Goal: Information Seeking & Learning: Learn about a topic

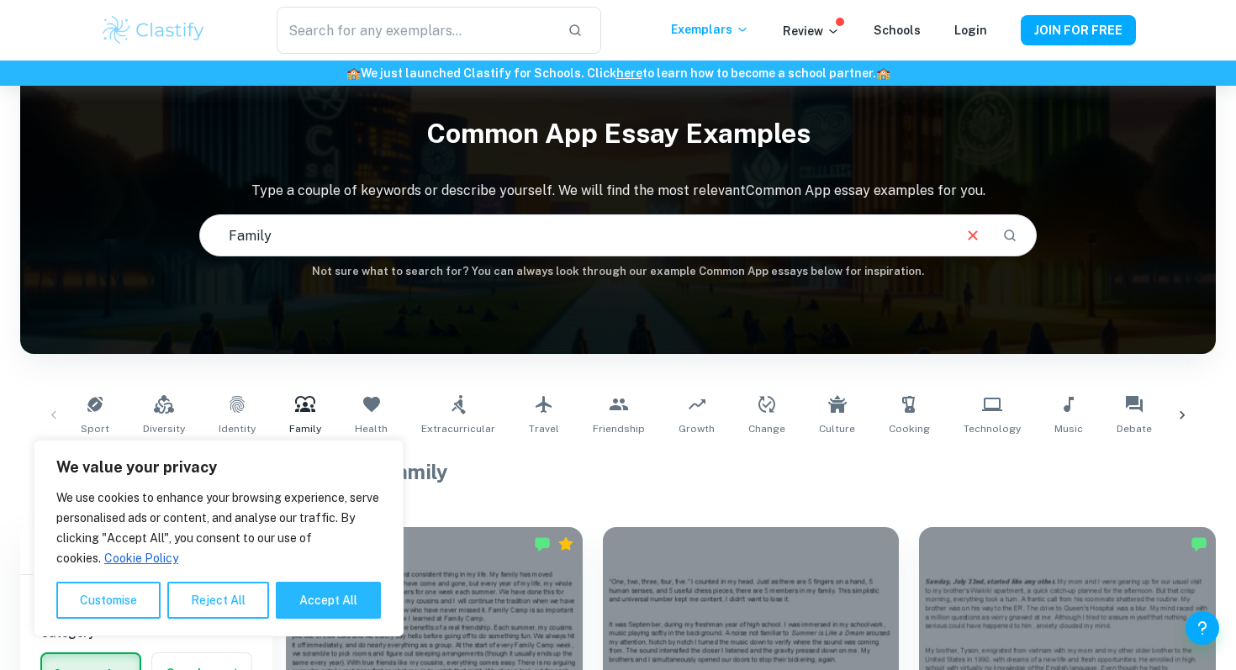
scroll to position [24, 0]
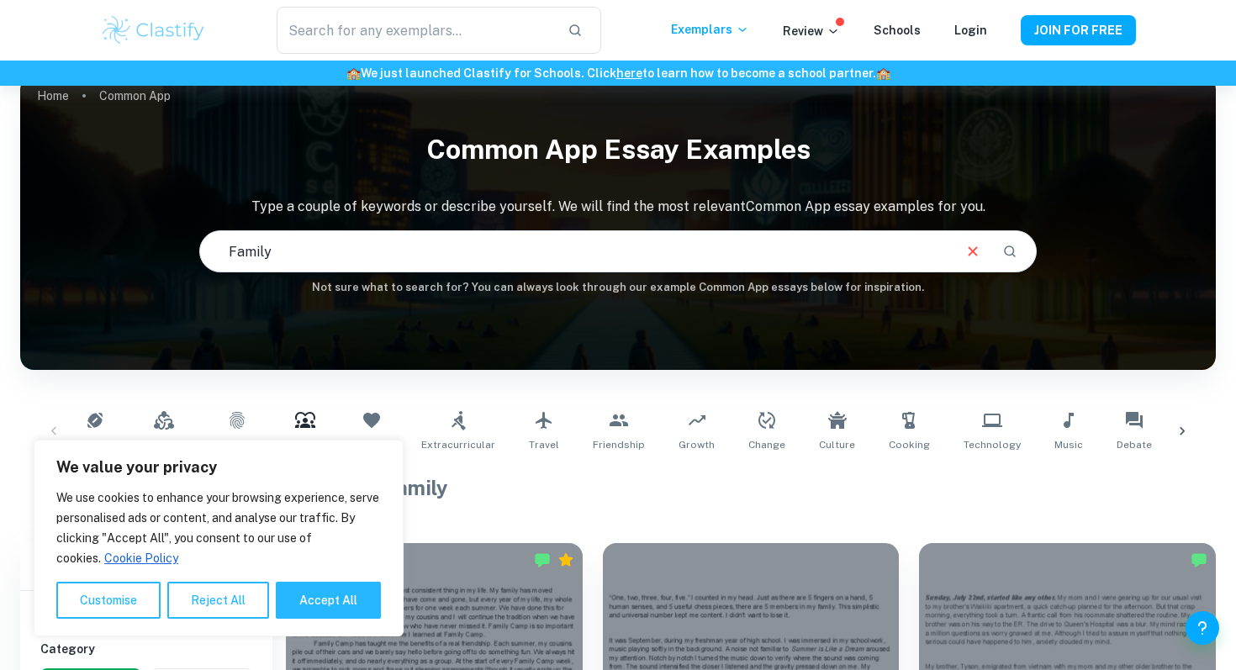
click at [304, 260] on input "Family" at bounding box center [574, 251] width 749 height 47
drag, startPoint x: 304, startPoint y: 260, endPoint x: 143, endPoint y: 253, distance: 160.7
click at [142, 256] on div "Common App Essay Examples Type a couple of keywords or describe yourself. We wi…" at bounding box center [618, 209] width 1196 height 173
type input "travel"
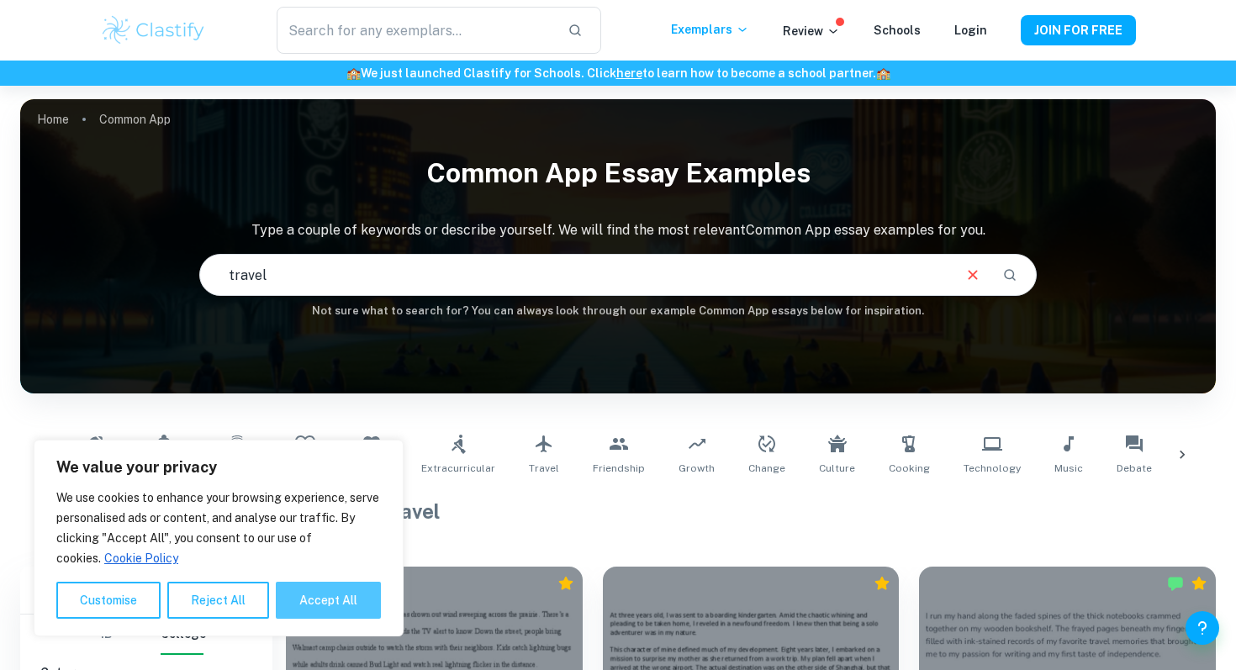
click at [319, 596] on button "Accept All" at bounding box center [328, 600] width 105 height 37
checkbox input "true"
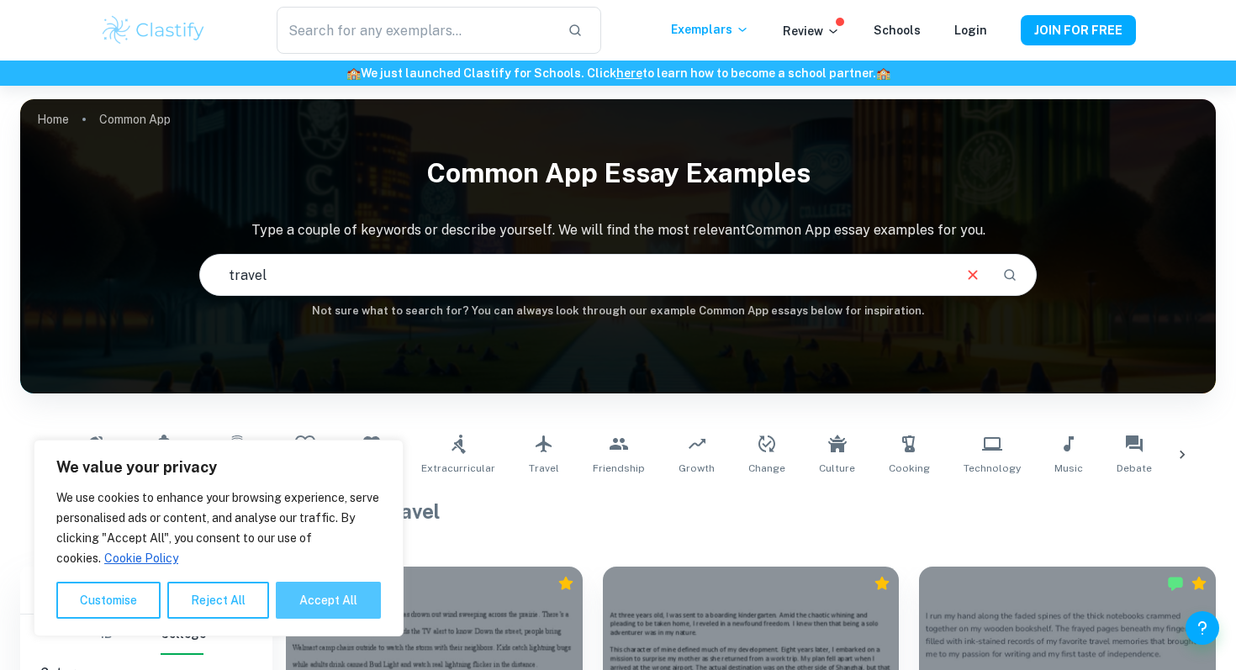
checkbox input "true"
